Goal: Information Seeking & Learning: Learn about a topic

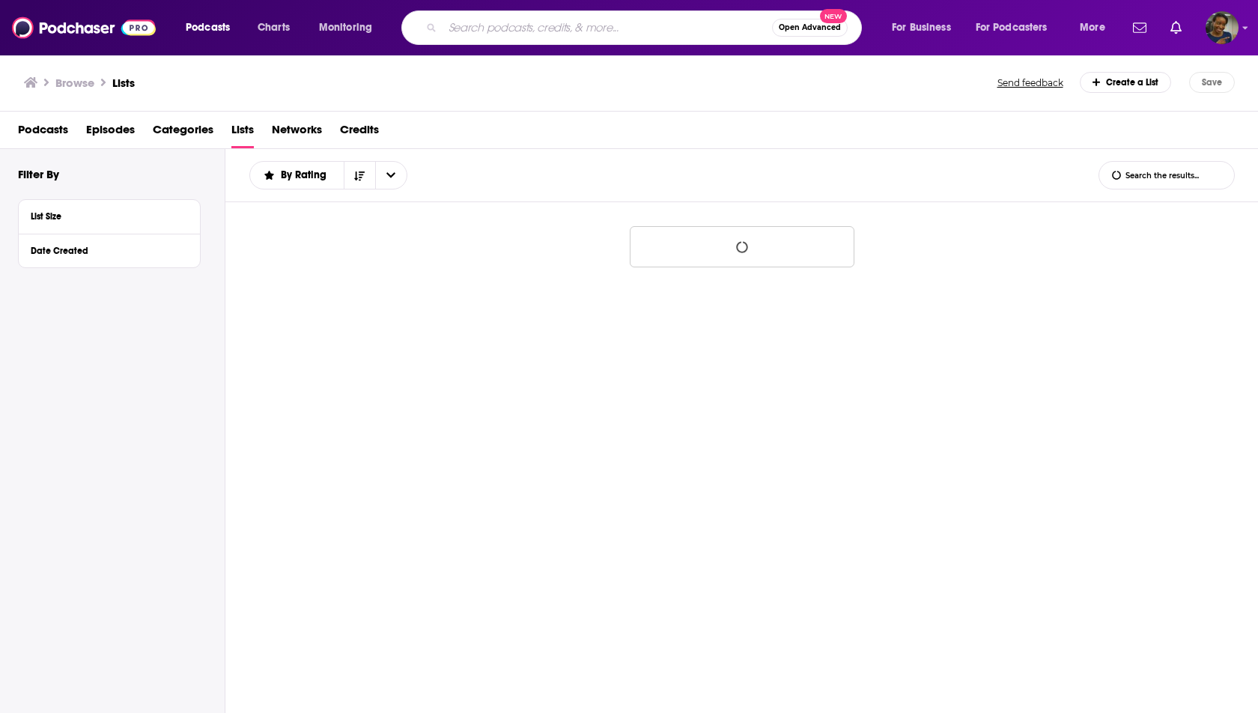
click at [641, 29] on input "Search podcasts, credits, & more..." at bounding box center [606, 28] width 329 height 24
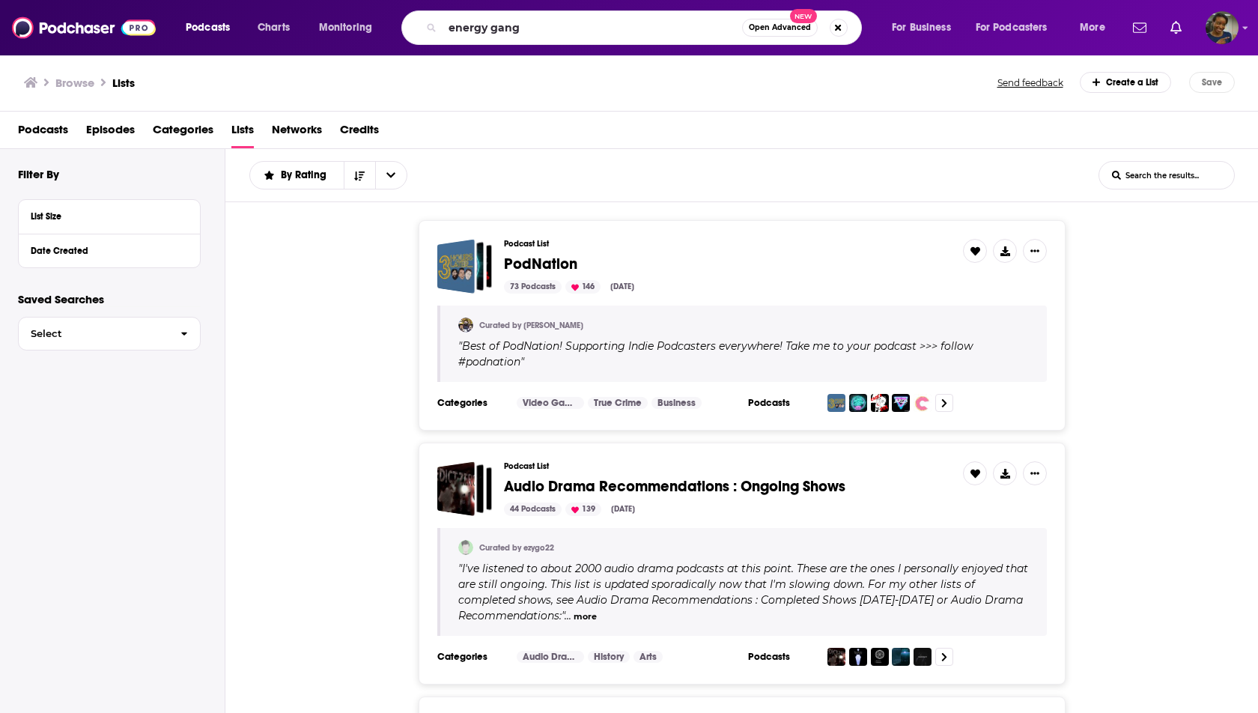
type input "energy gang"
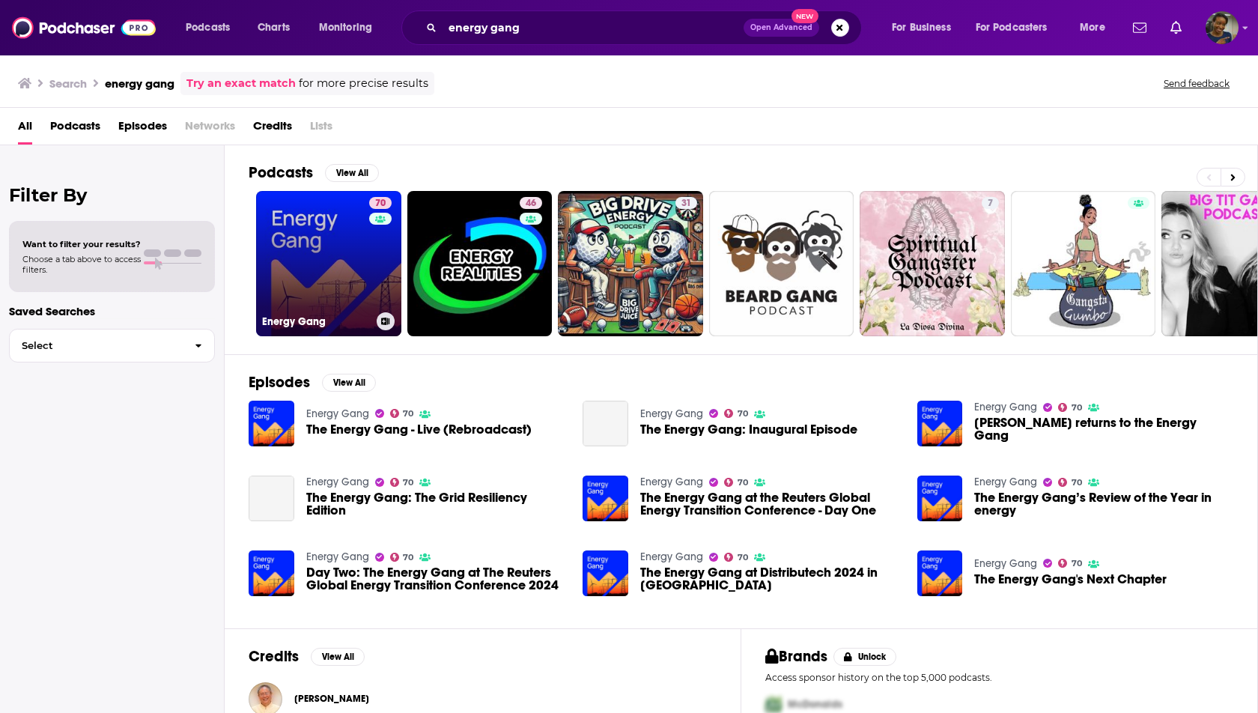
click at [310, 259] on link "70 Energy Gang" at bounding box center [328, 263] width 145 height 145
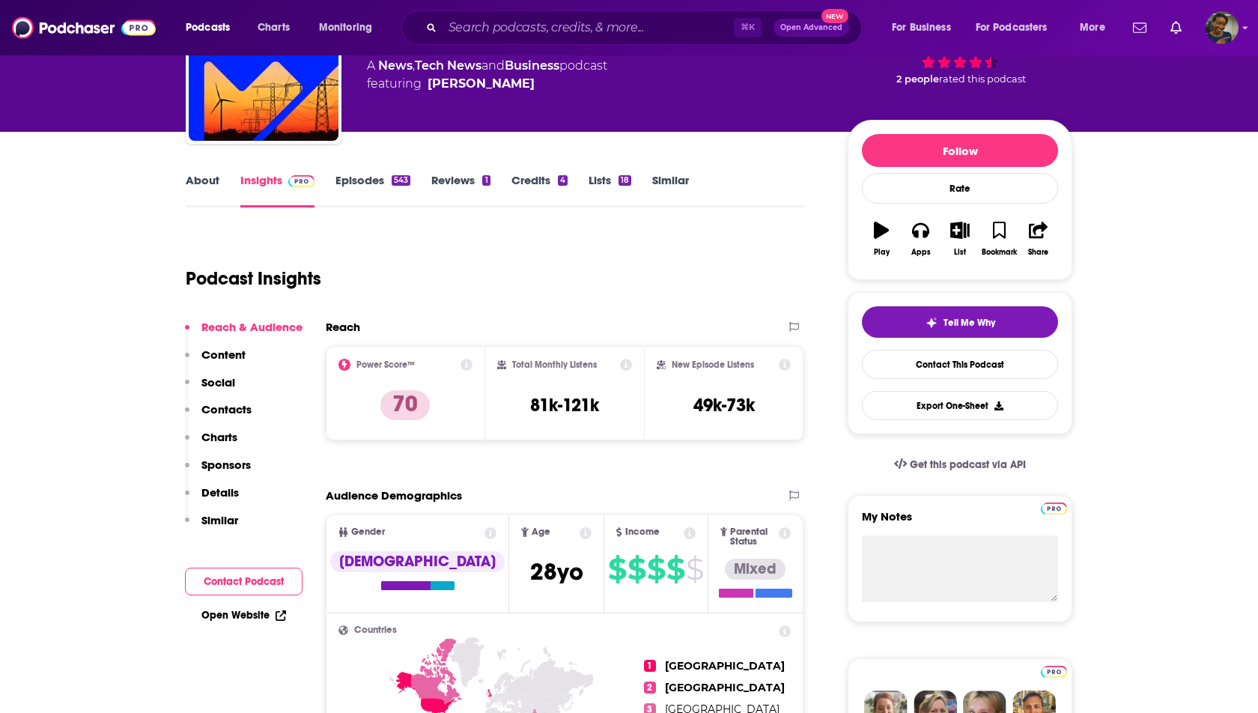
scroll to position [115, 0]
